Goal: Task Accomplishment & Management: Manage account settings

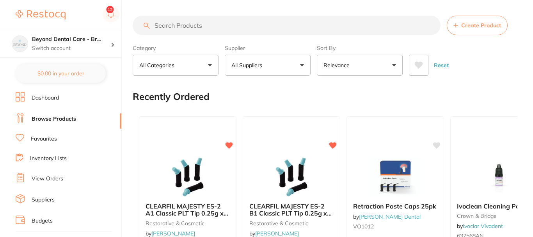
click at [110, 44] on div "Beyond Dental Care - Br... Switch account" at bounding box center [71, 43] width 79 height 16
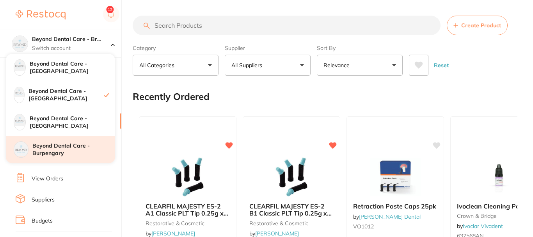
click at [67, 152] on h4 "Beyond Dental Care - Burpengary" at bounding box center [73, 149] width 83 height 15
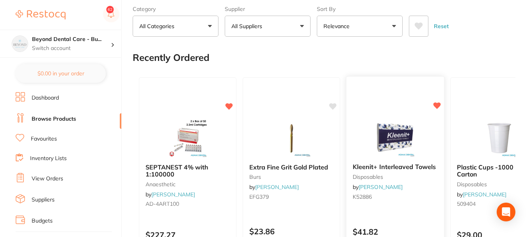
scroll to position [117, 0]
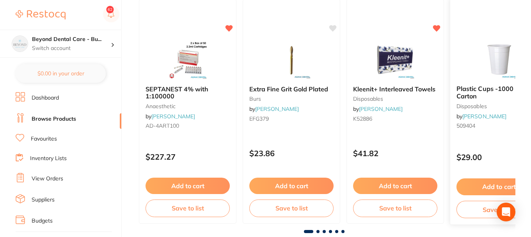
click at [487, 211] on button "Save to list" at bounding box center [498, 209] width 85 height 18
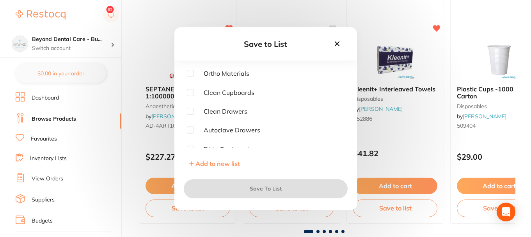
scroll to position [39, 0]
click at [191, 91] on input "checkbox" at bounding box center [190, 90] width 7 height 7
checkbox input "true"
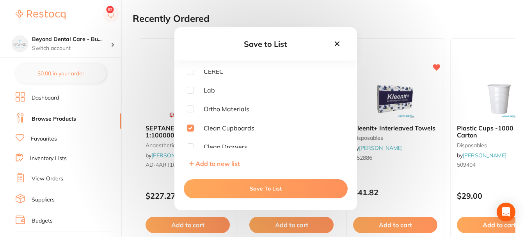
scroll to position [0, 0]
click at [187, 90] on input "checkbox" at bounding box center [190, 91] width 7 height 7
checkbox input "true"
click at [192, 129] on input "checkbox" at bounding box center [190, 129] width 7 height 7
checkbox input "false"
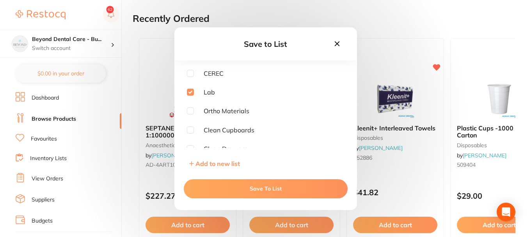
click at [247, 189] on button "Save To List" at bounding box center [266, 188] width 164 height 19
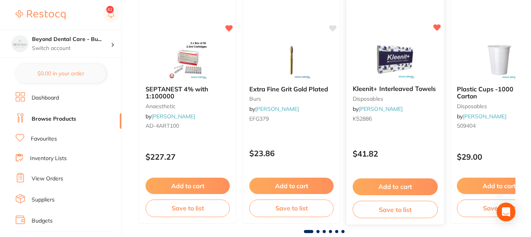
scroll to position [195, 0]
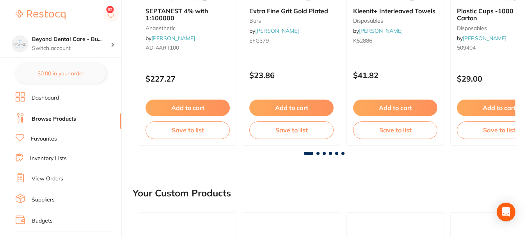
click at [318, 153] on span at bounding box center [317, 153] width 3 height 3
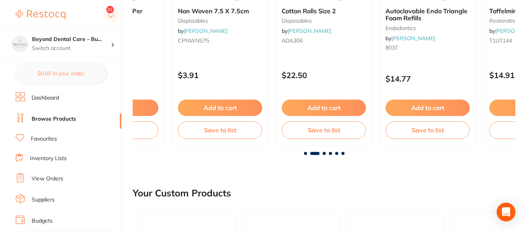
scroll to position [156, 0]
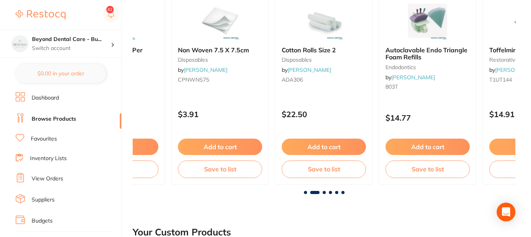
click at [325, 192] on span at bounding box center [323, 192] width 3 height 3
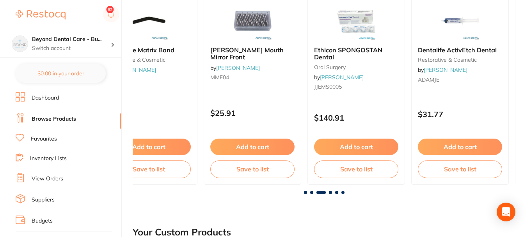
click at [330, 193] on span at bounding box center [330, 192] width 3 height 3
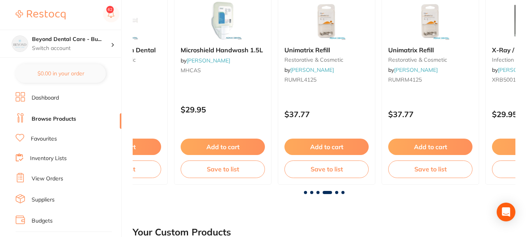
scroll to position [0, 1147]
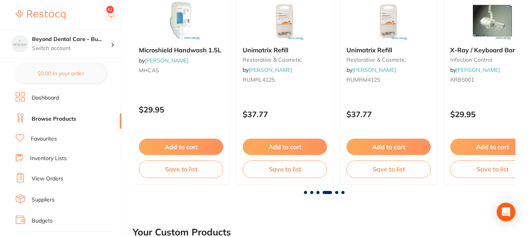
click at [337, 193] on span at bounding box center [336, 192] width 3 height 3
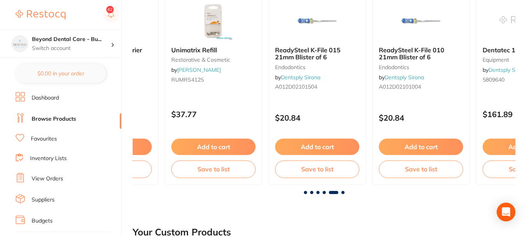
click at [343, 193] on span at bounding box center [342, 192] width 3 height 3
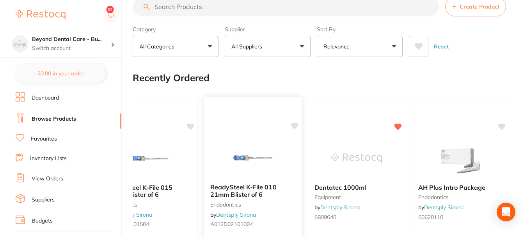
scroll to position [0, 0]
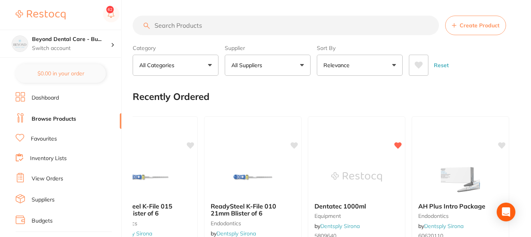
click at [214, 26] on input "search" at bounding box center [286, 25] width 306 height 19
click at [41, 138] on link "Favourites" at bounding box center [44, 139] width 26 height 8
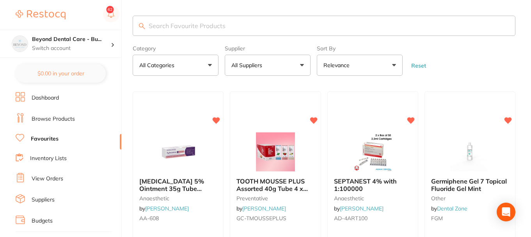
click at [264, 25] on input "search" at bounding box center [324, 26] width 382 height 20
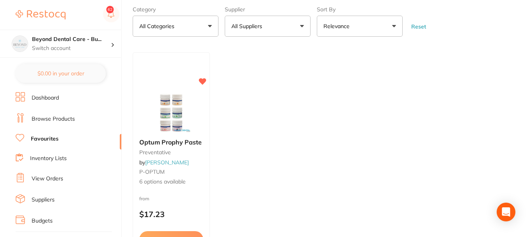
scroll to position [78, 0]
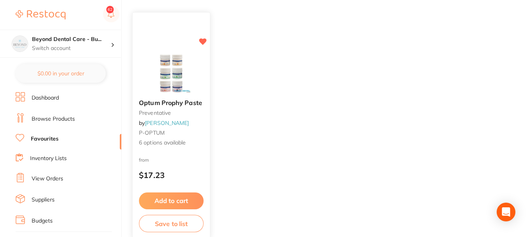
type input "opp"
click at [174, 221] on button "Save to list" at bounding box center [171, 223] width 65 height 18
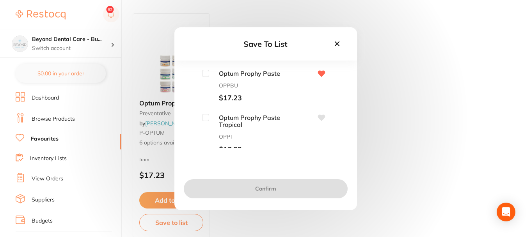
click at [205, 72] on input "checkbox" at bounding box center [205, 73] width 7 height 7
checkbox input "true"
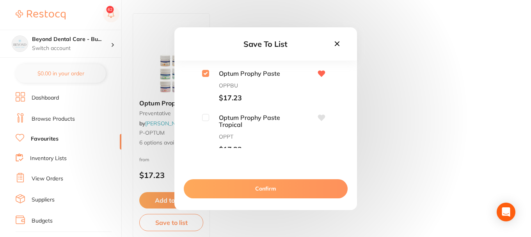
click at [338, 41] on icon at bounding box center [337, 43] width 9 height 9
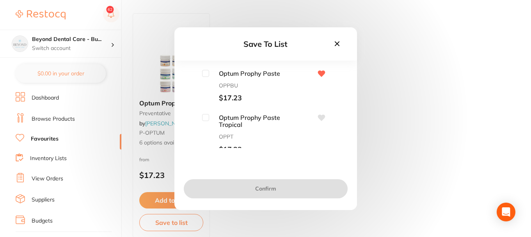
click at [204, 74] on input "checkbox" at bounding box center [205, 73] width 7 height 7
checkbox input "true"
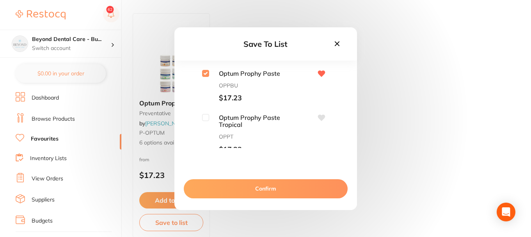
click at [244, 189] on button "Confirm" at bounding box center [266, 188] width 164 height 19
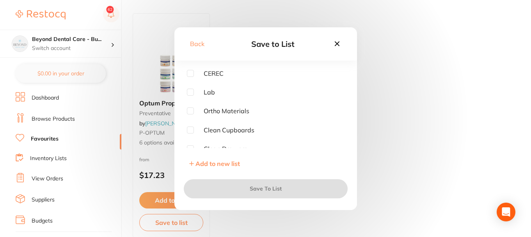
scroll to position [39, 0]
click at [191, 88] on input "checkbox" at bounding box center [190, 90] width 7 height 7
checkbox input "true"
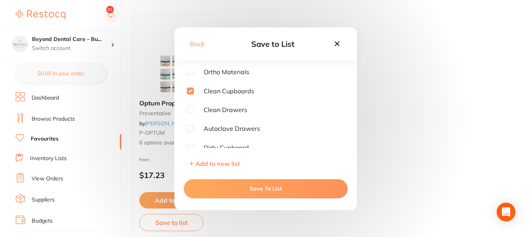
click at [250, 189] on button "Save To List" at bounding box center [266, 188] width 164 height 19
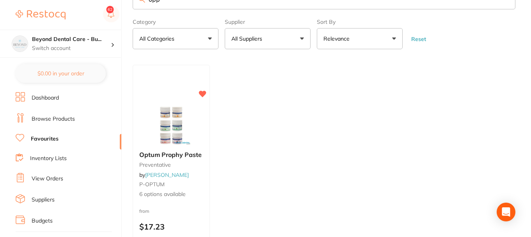
scroll to position [0, 0]
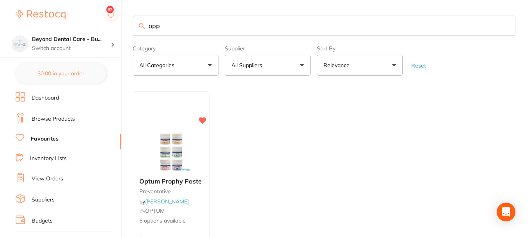
drag, startPoint x: 166, startPoint y: 30, endPoint x: 128, endPoint y: 27, distance: 38.3
click at [127, 27] on div "$0.00 Beyond Dental Care - Bu... Switch account Beyond Dental Care - Sandstone …" at bounding box center [265, 118] width 531 height 237
type input "pro glide"
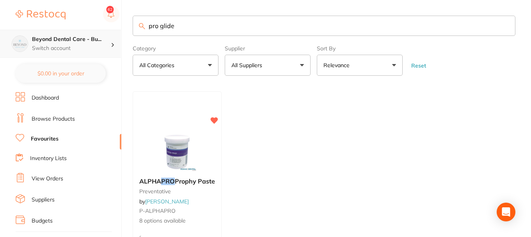
drag, startPoint x: 193, startPoint y: 28, endPoint x: 109, endPoint y: 32, distance: 83.5
click at [111, 31] on div "$0.00 Beyond Dental Care - Bu... Switch account Beyond Dental Care - Sandstone …" at bounding box center [265, 118] width 531 height 237
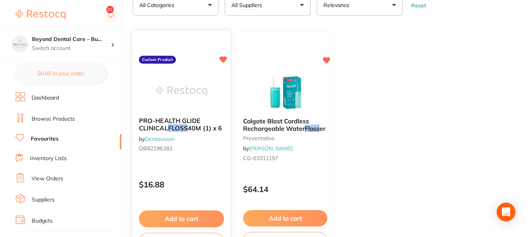
scroll to position [78, 0]
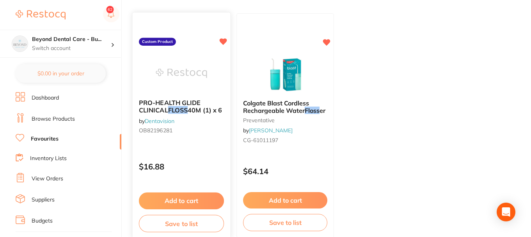
type input "floss"
click at [182, 221] on button "Save to list" at bounding box center [181, 223] width 85 height 18
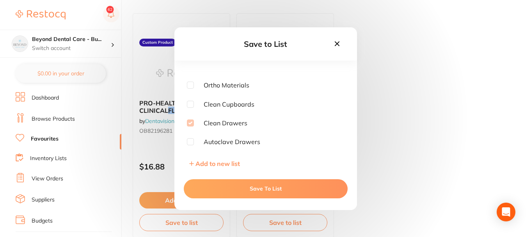
scroll to position [39, 0]
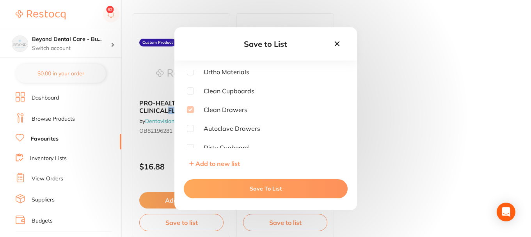
click at [191, 92] on input "checkbox" at bounding box center [190, 90] width 7 height 7
checkbox input "true"
click at [238, 184] on button "Save To List" at bounding box center [266, 188] width 164 height 19
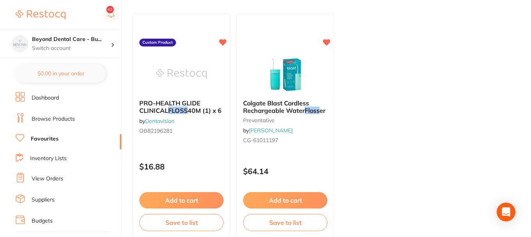
scroll to position [0, 0]
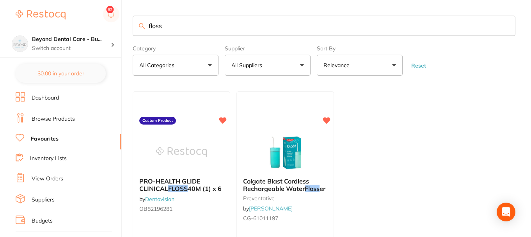
drag, startPoint x: 165, startPoint y: 29, endPoint x: 119, endPoint y: 27, distance: 45.7
click at [119, 27] on div "$0.00 Beyond Dental Care - Bu... Switch account Beyond Dental Care - Sandstone …" at bounding box center [265, 118] width 531 height 237
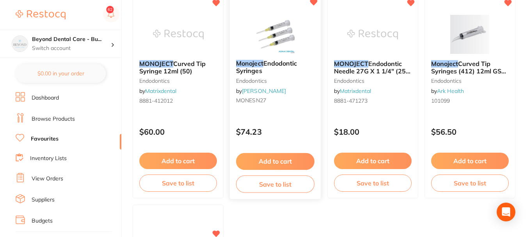
scroll to position [117, 0]
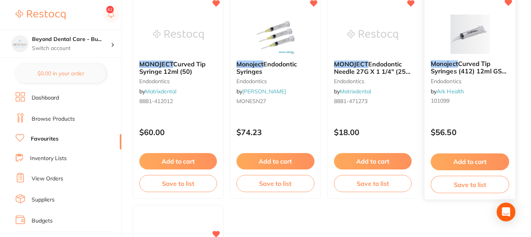
type input "monoject"
click at [451, 184] on button "Save to list" at bounding box center [469, 184] width 78 height 18
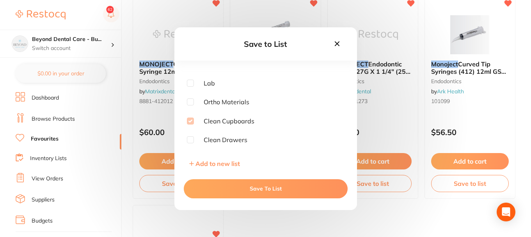
scroll to position [0, 0]
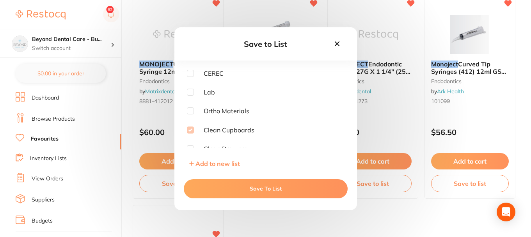
click at [337, 44] on icon at bounding box center [337, 43] width 9 height 9
